Goal: Navigation & Orientation: Find specific page/section

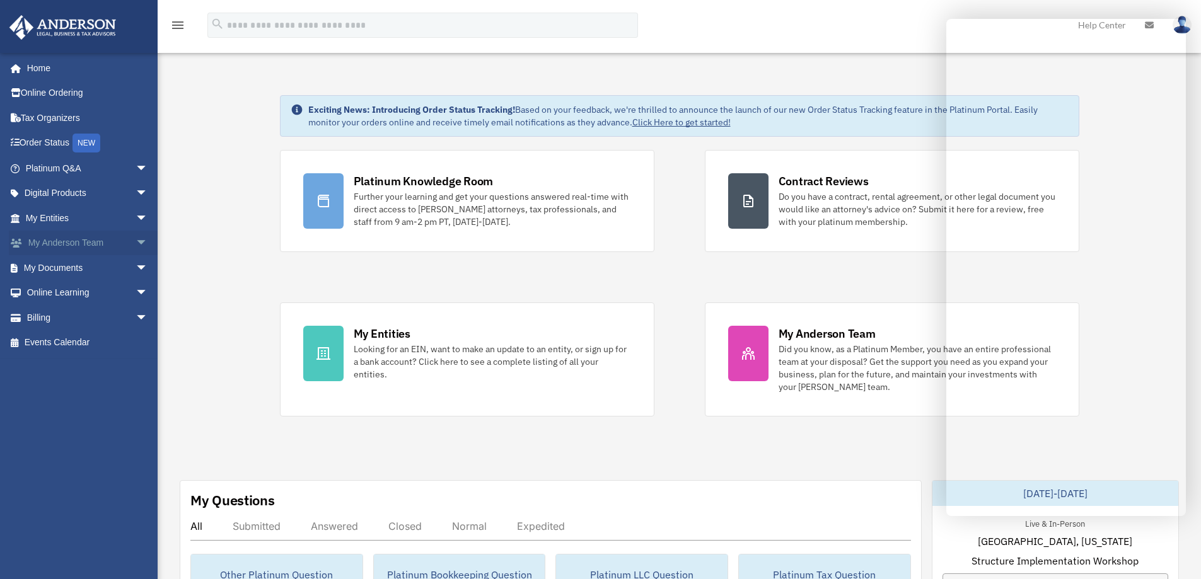
click at [136, 241] on span "arrow_drop_down" at bounding box center [148, 244] width 25 height 26
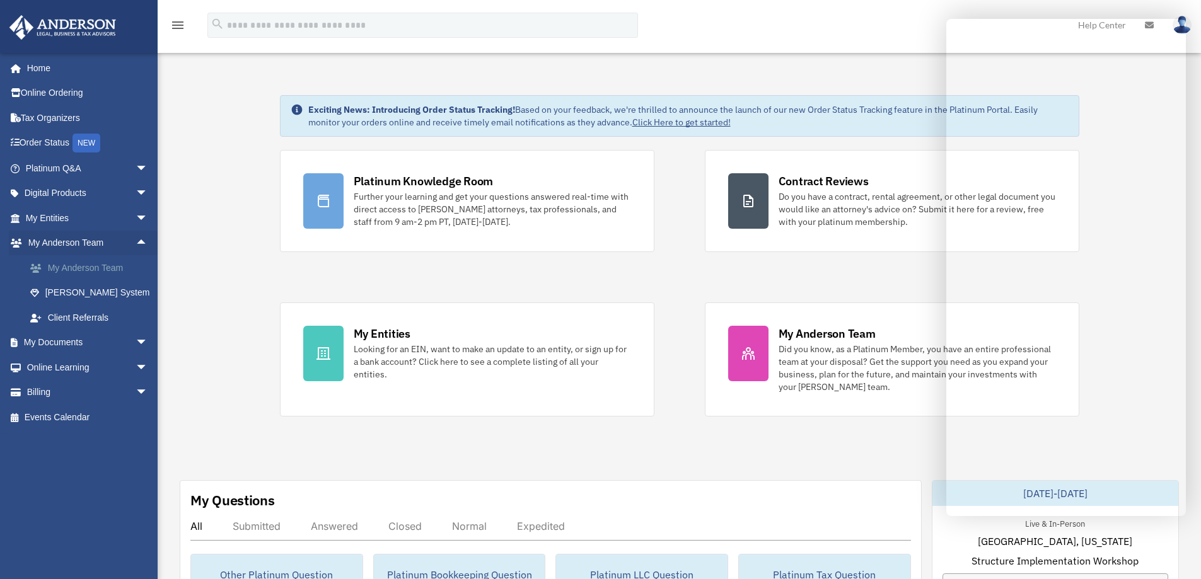
click at [107, 266] on link "My Anderson Team" at bounding box center [92, 267] width 149 height 25
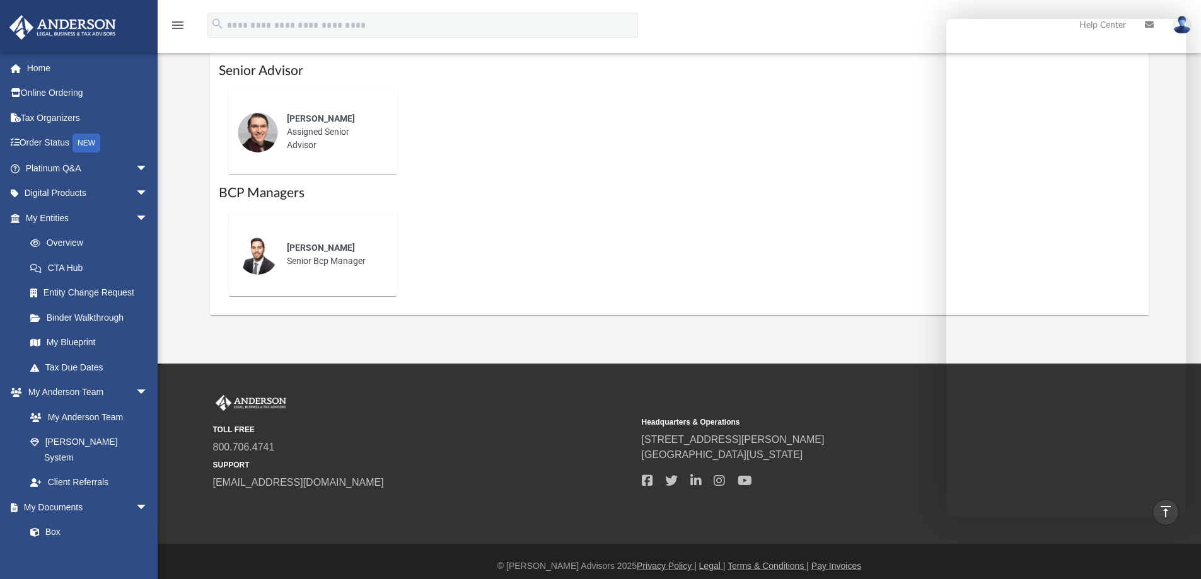
scroll to position [857, 0]
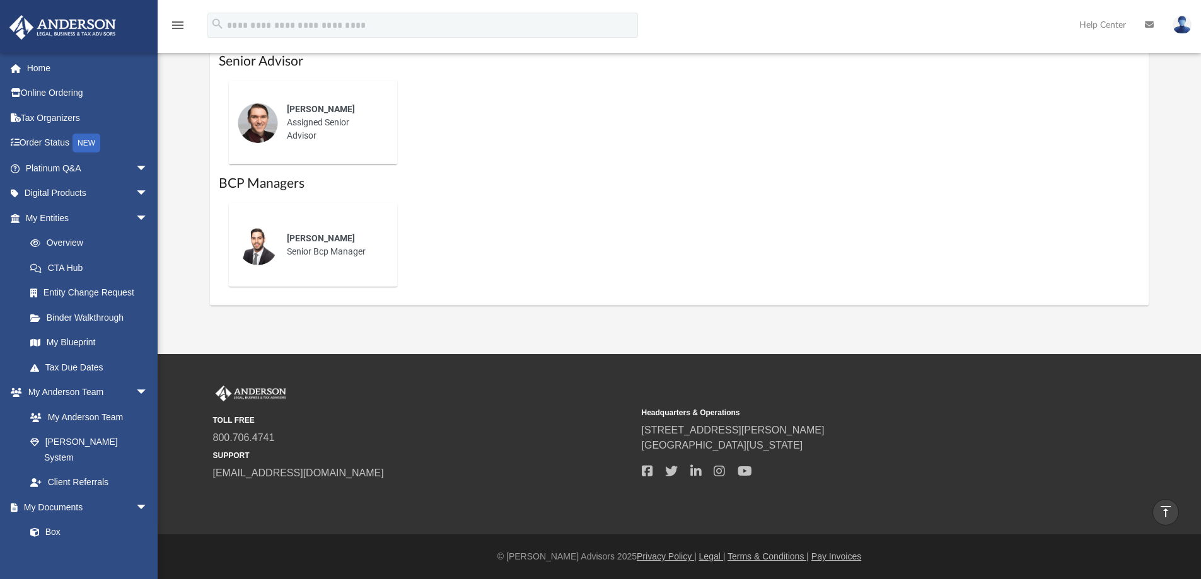
click at [410, 387] on div "TOLL FREE 800.706.4741 SUPPORT info@andersonadvisors.com" at bounding box center [423, 434] width 420 height 96
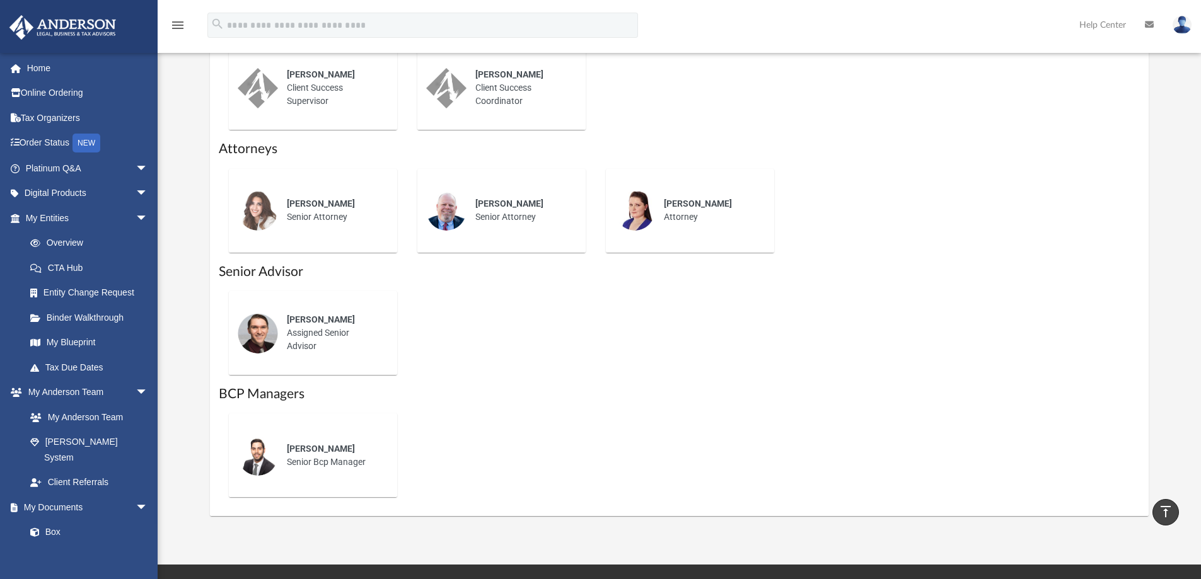
scroll to position [353, 0]
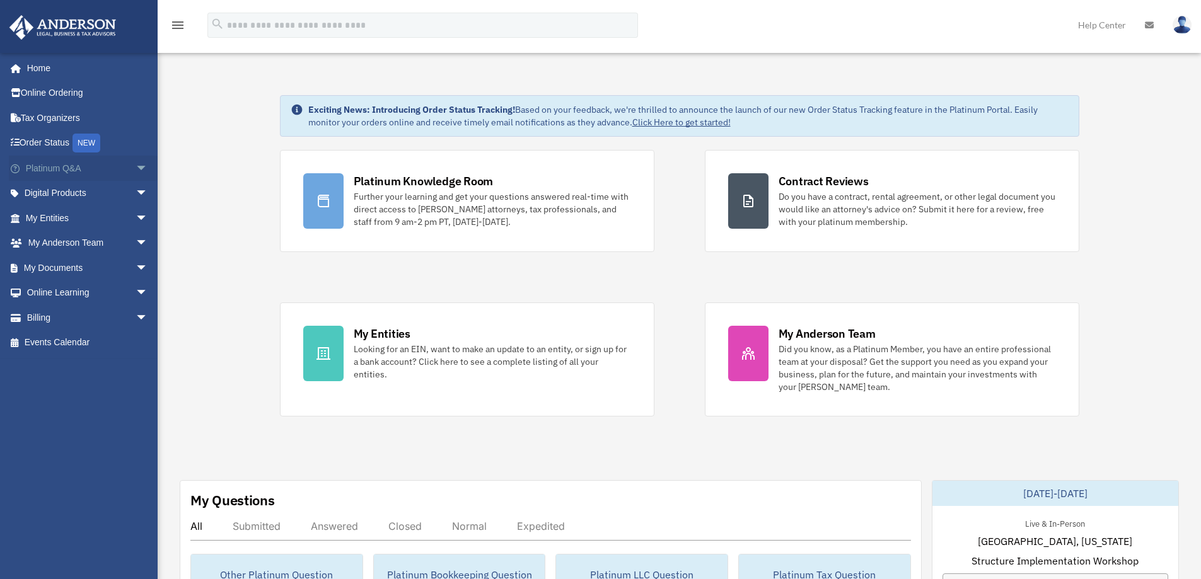
click at [136, 167] on span "arrow_drop_down" at bounding box center [148, 169] width 25 height 26
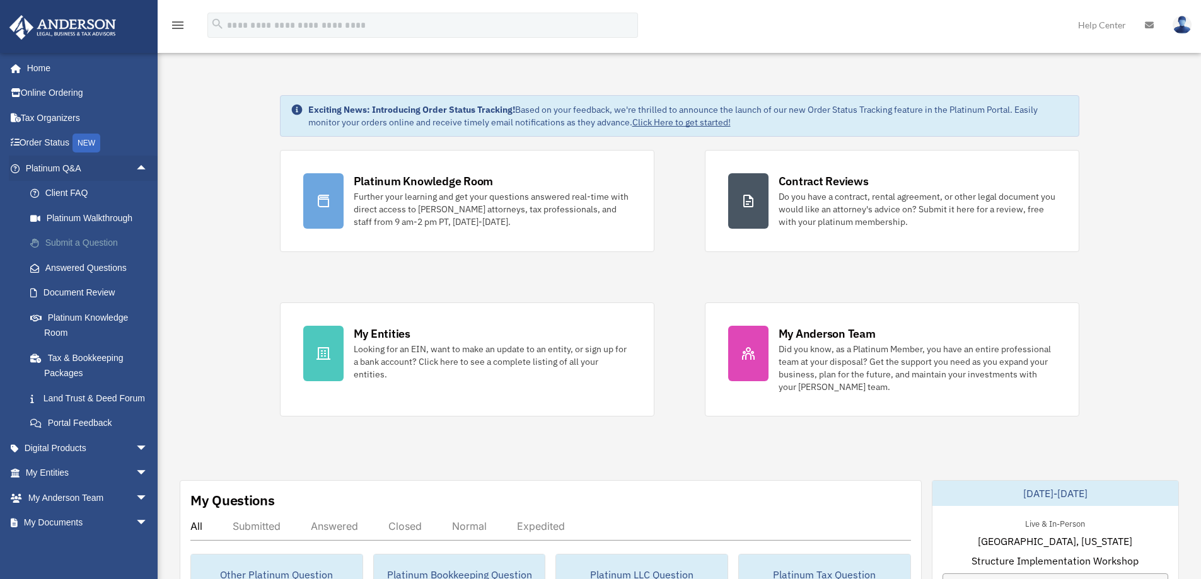
click at [104, 240] on link "Submit a Question" at bounding box center [92, 243] width 149 height 25
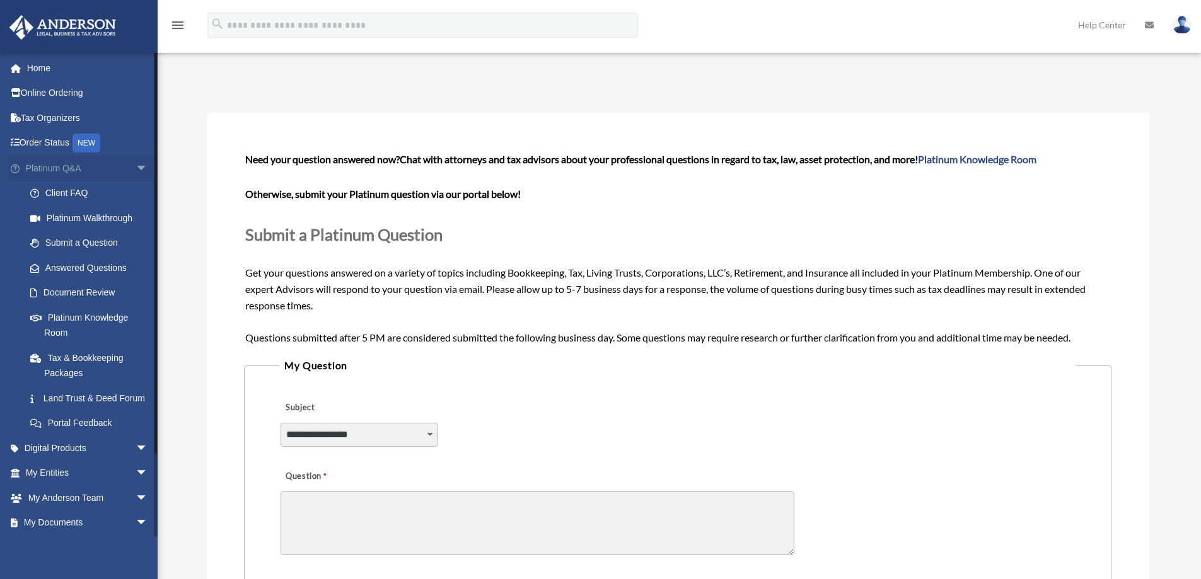
click at [64, 171] on link "Platinum Q&A arrow_drop_down" at bounding box center [88, 168] width 158 height 25
click at [49, 66] on link "Home" at bounding box center [88, 67] width 158 height 25
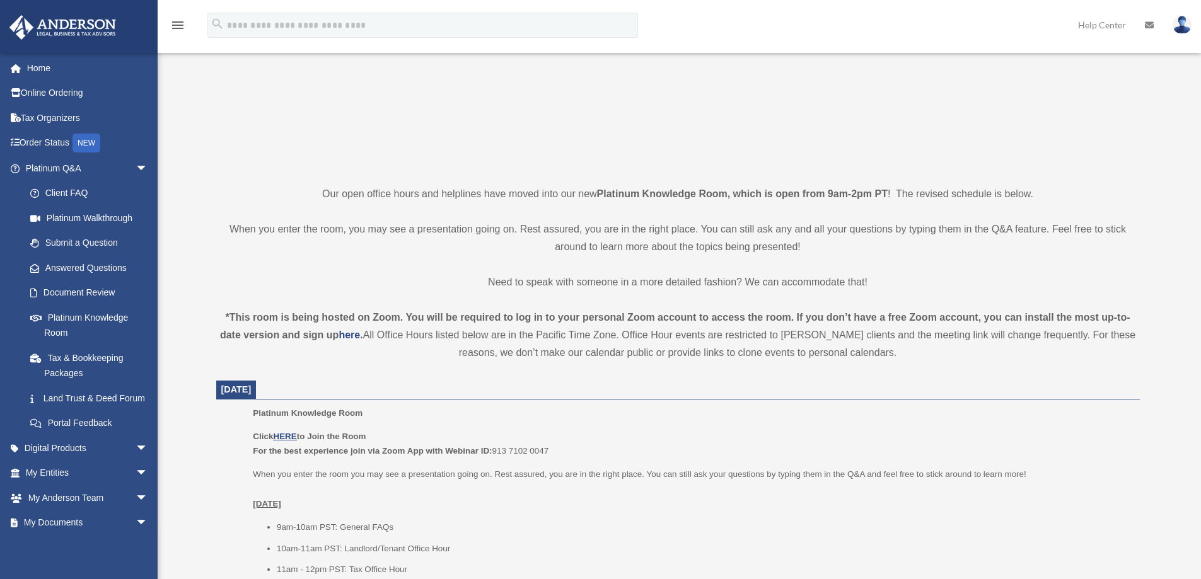
scroll to position [189, 0]
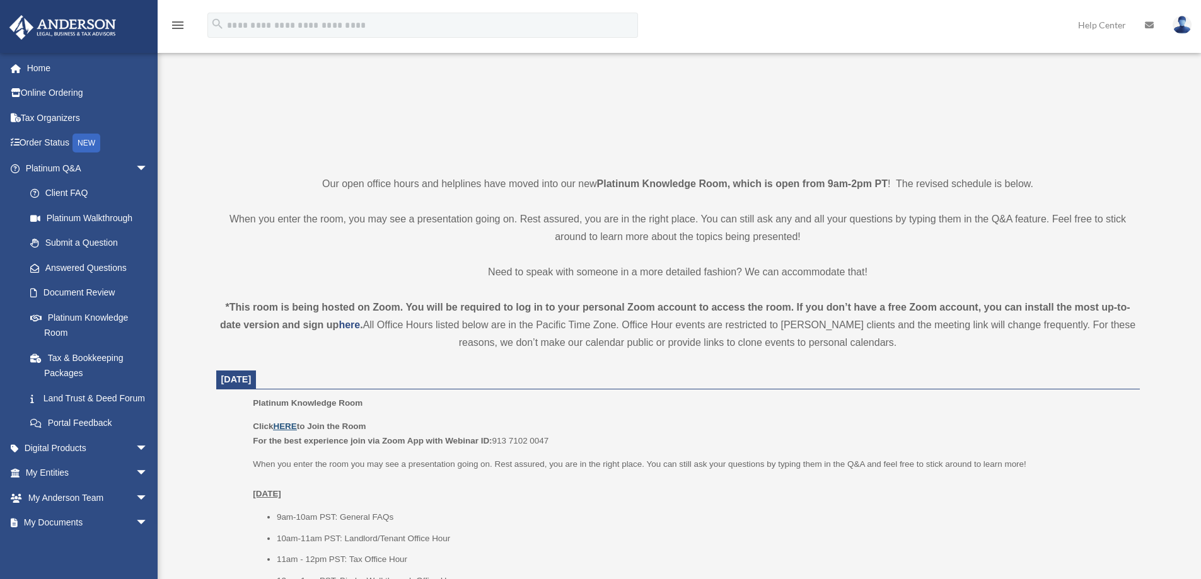
click at [287, 424] on u "HERE" at bounding box center [284, 426] width 23 height 9
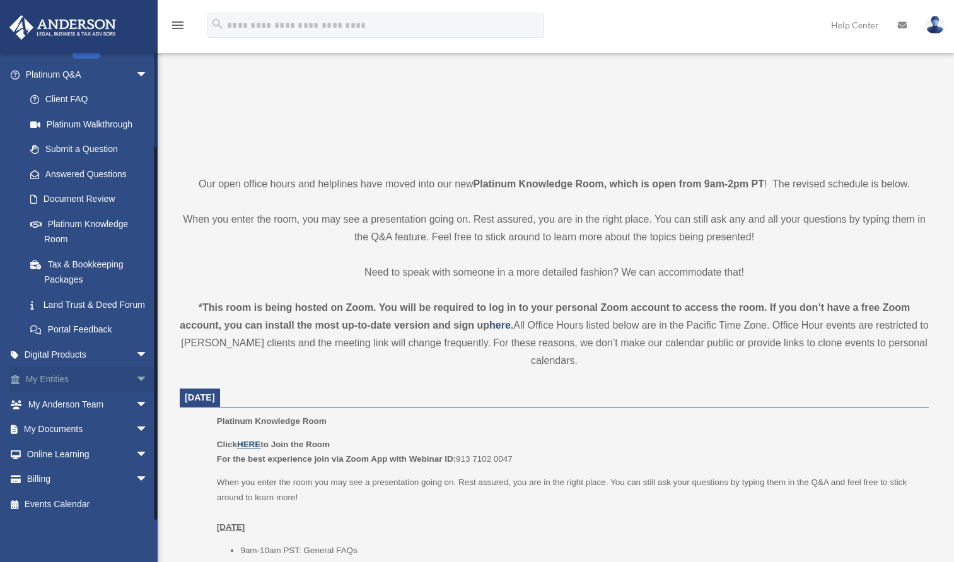
scroll to position [109, 0]
click at [136, 376] on span "arrow_drop_down" at bounding box center [148, 380] width 25 height 26
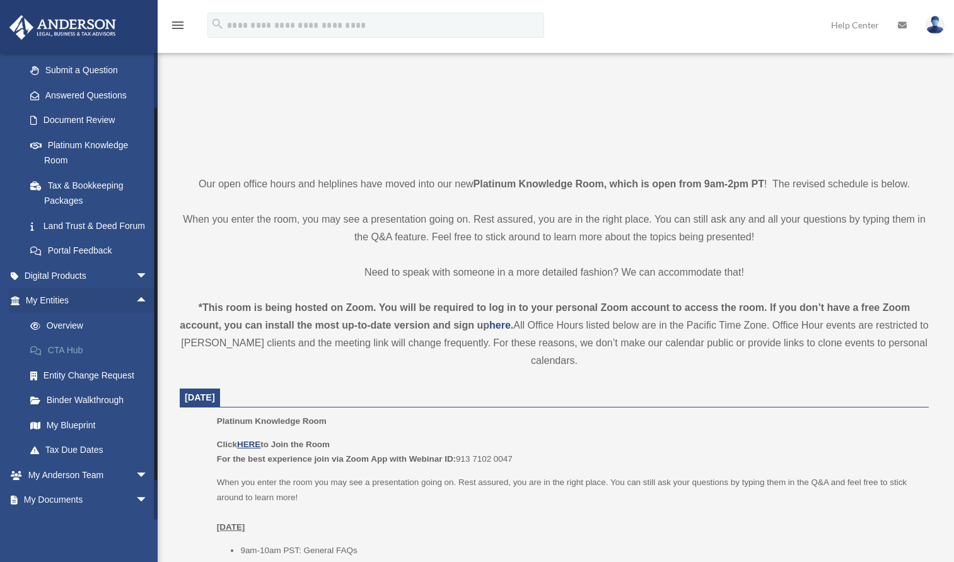
scroll to position [235, 0]
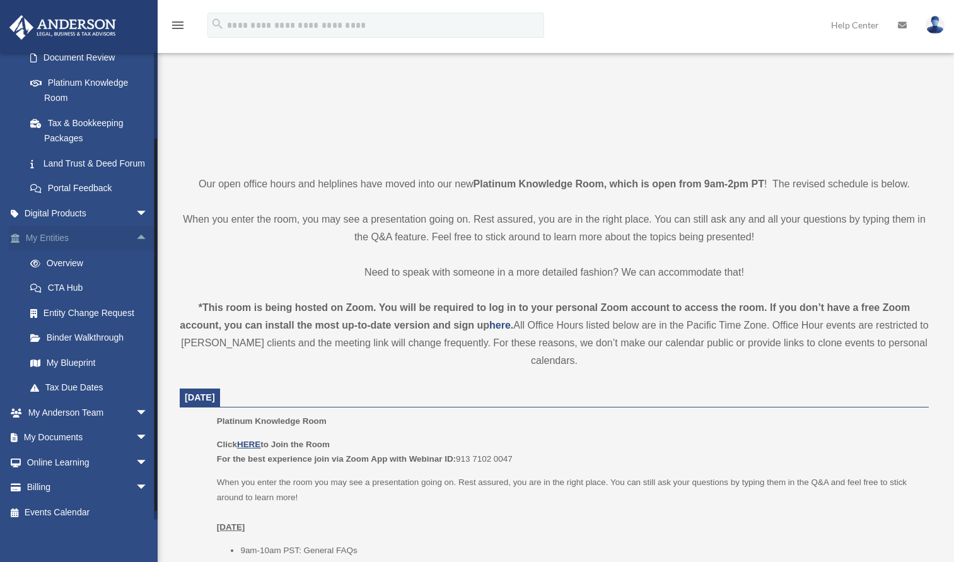
click at [66, 251] on link "My Entities arrow_drop_up" at bounding box center [88, 238] width 158 height 25
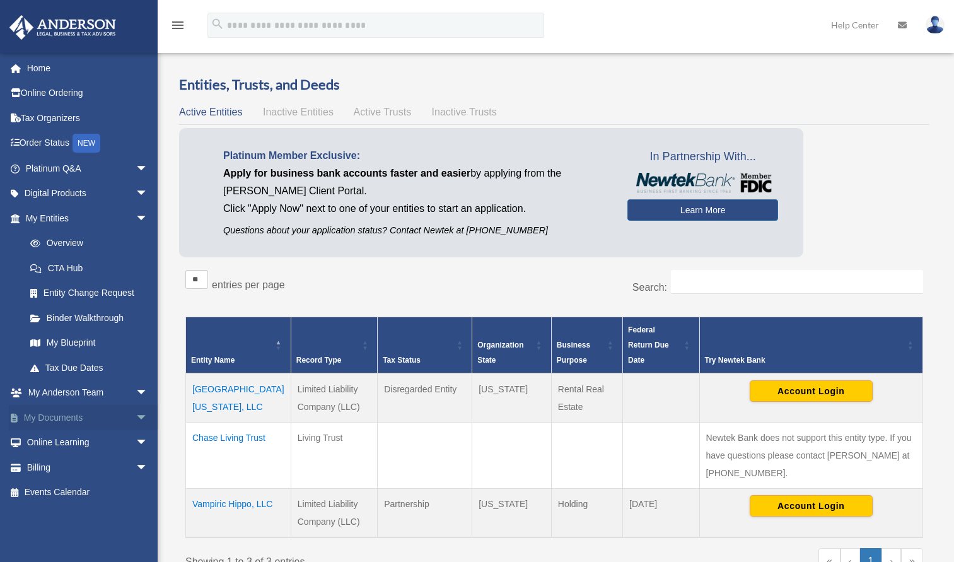
click at [136, 415] on span "arrow_drop_down" at bounding box center [148, 418] width 25 height 26
click at [48, 438] on link "Box" at bounding box center [92, 442] width 149 height 25
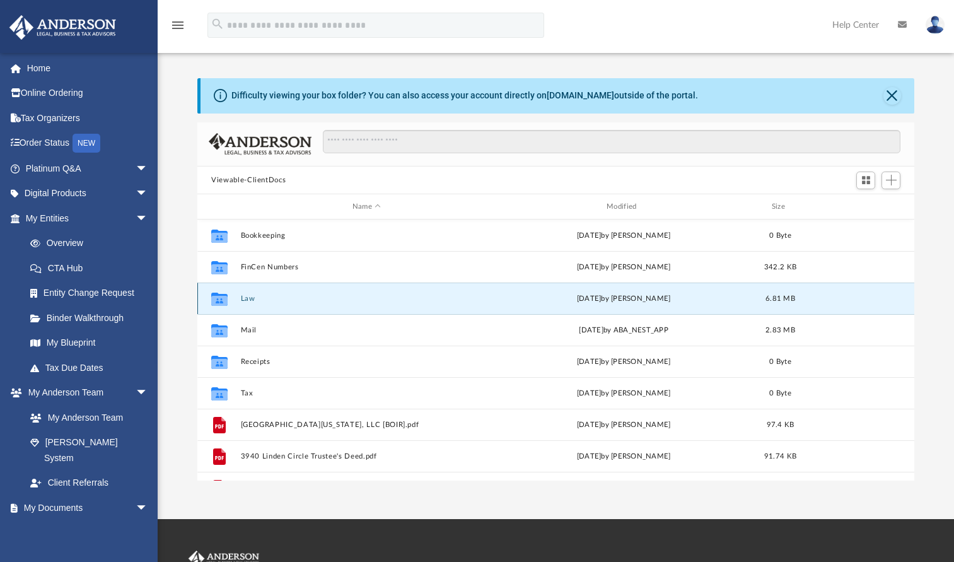
click at [249, 297] on button "Law" at bounding box center [367, 298] width 252 height 8
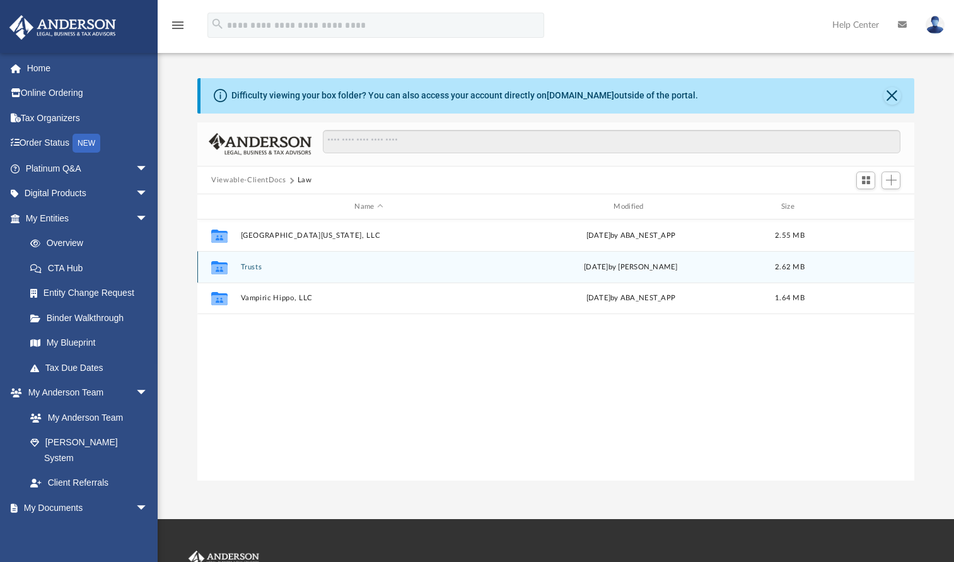
click at [253, 267] on button "Trusts" at bounding box center [369, 267] width 257 height 8
click at [264, 266] on button "Land Trusts" at bounding box center [369, 266] width 257 height 8
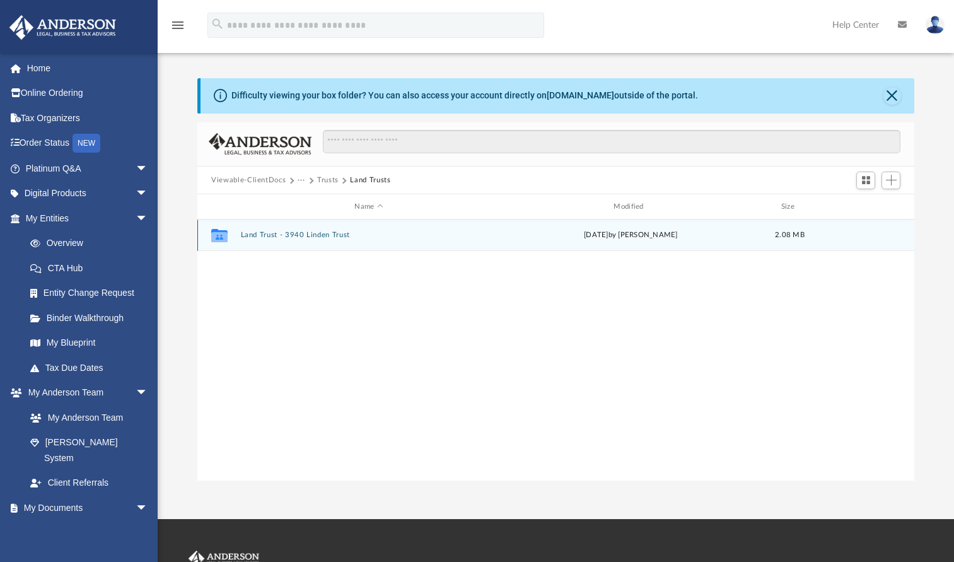
click at [295, 232] on button "Land Trust - 3940 Linden Trust" at bounding box center [369, 235] width 257 height 8
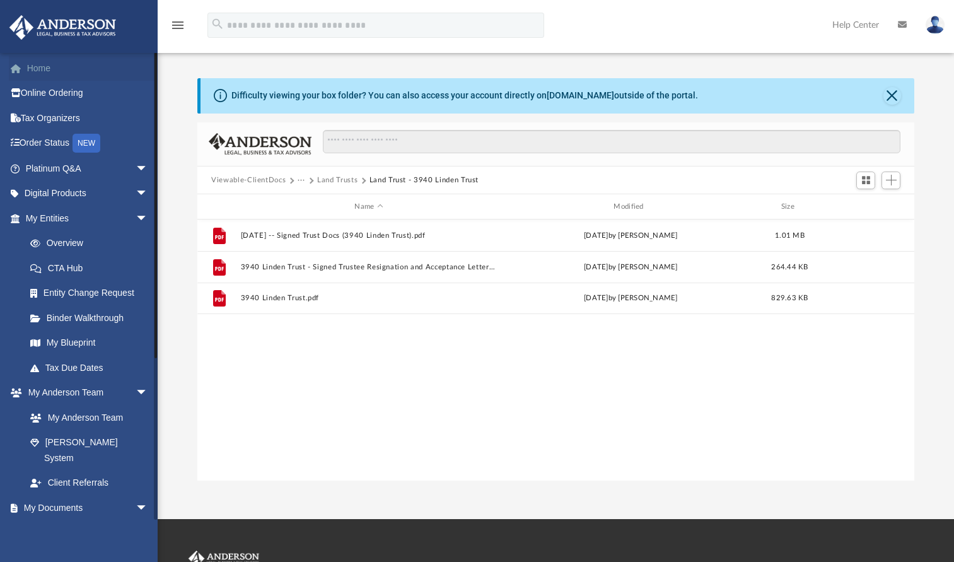
click at [38, 69] on link "Home" at bounding box center [88, 67] width 158 height 25
